Goal: Information Seeking & Learning: Find specific fact

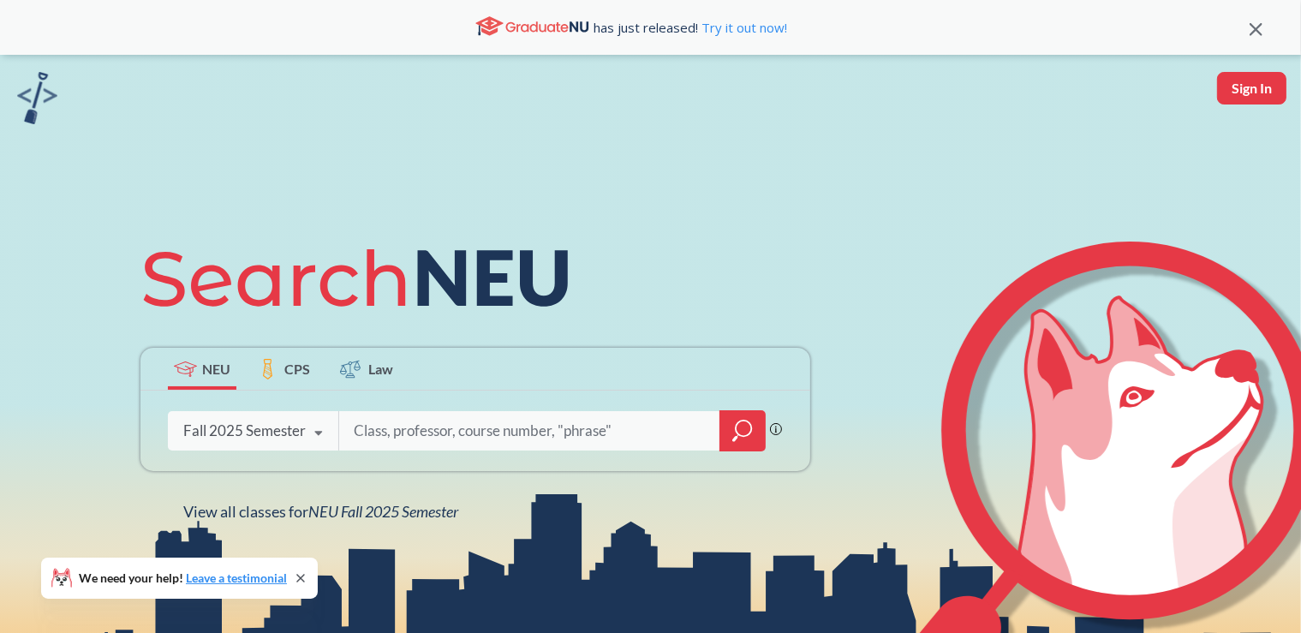
click at [455, 437] on input "search" at bounding box center [530, 431] width 356 height 36
type input "[PERSON_NAME]"
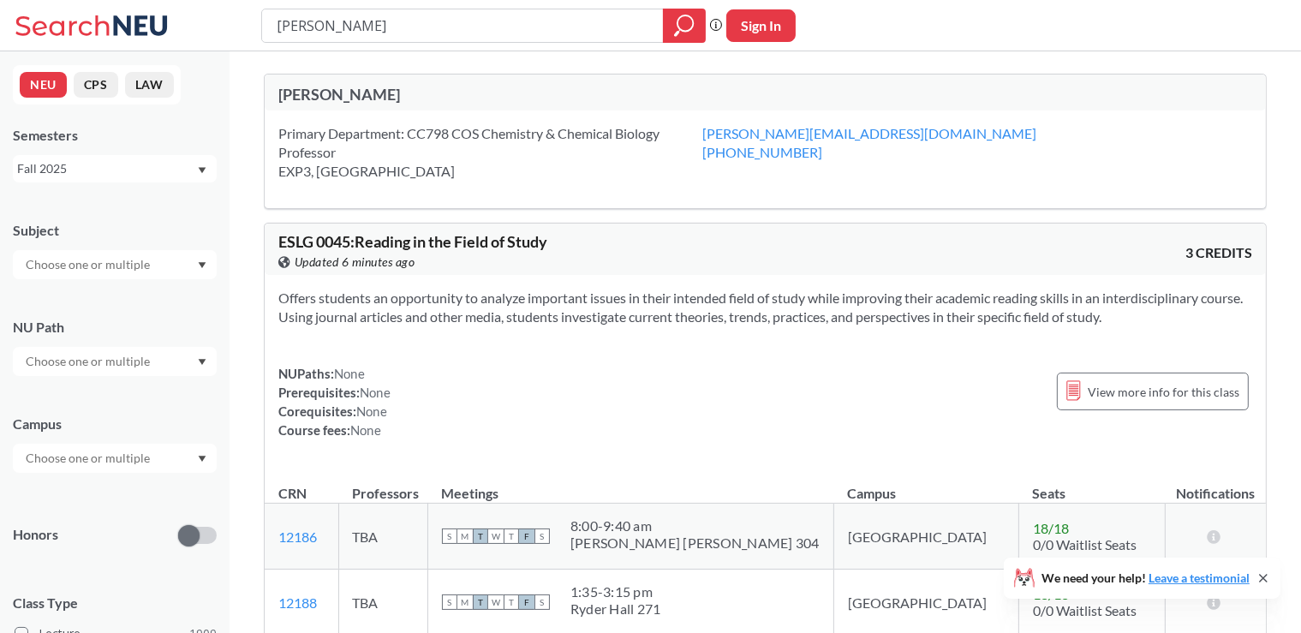
drag, startPoint x: 370, startPoint y: 30, endPoint x: 228, endPoint y: 29, distance: 142.2
click at [275, 29] on input "[PERSON_NAME]" at bounding box center [463, 25] width 376 height 29
type input "CHEM5651"
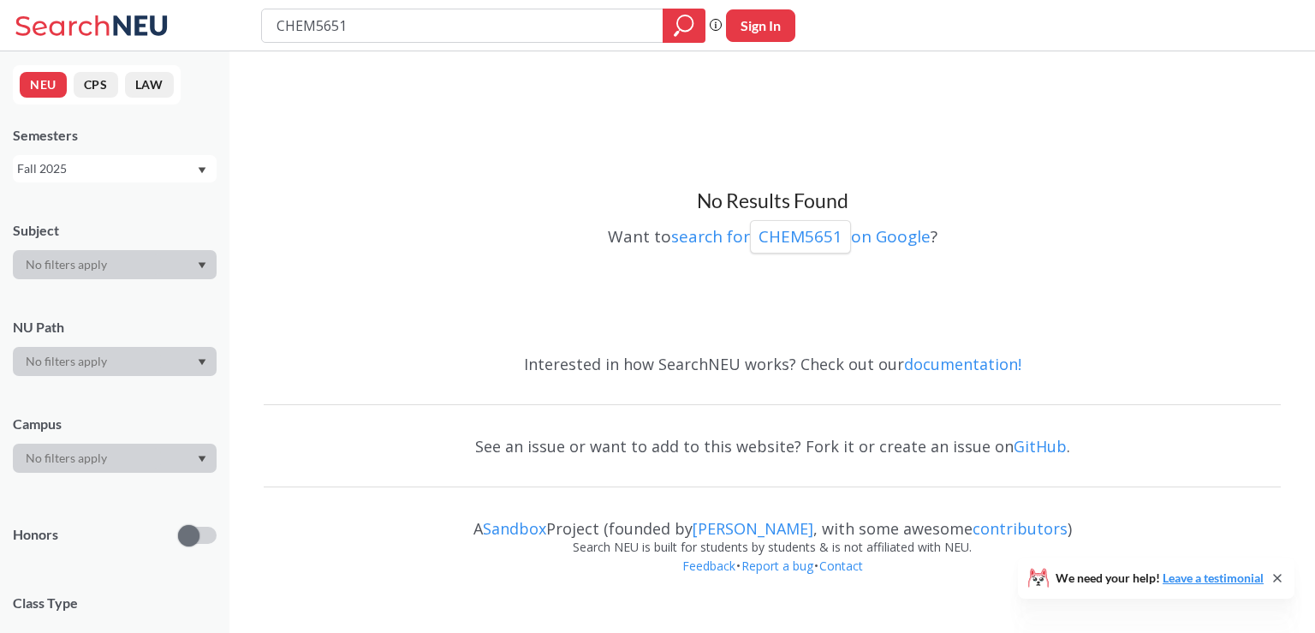
drag, startPoint x: 320, startPoint y: 29, endPoint x: 312, endPoint y: 30, distance: 8.6
click at [317, 29] on input "CHEM5651" at bounding box center [463, 25] width 376 height 29
click at [314, 29] on input "CHEM5651" at bounding box center [463, 25] width 376 height 29
type input "CHEM 5651"
